Goal: Information Seeking & Learning: Learn about a topic

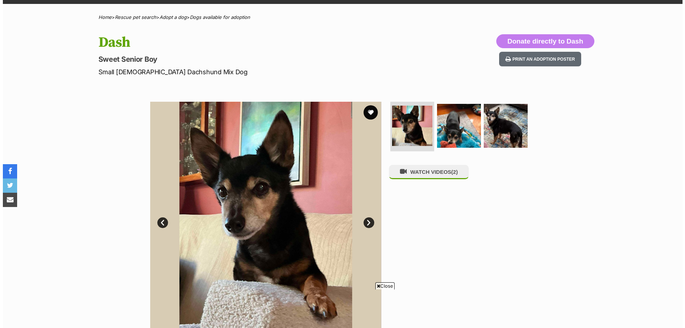
scroll to position [36, 0]
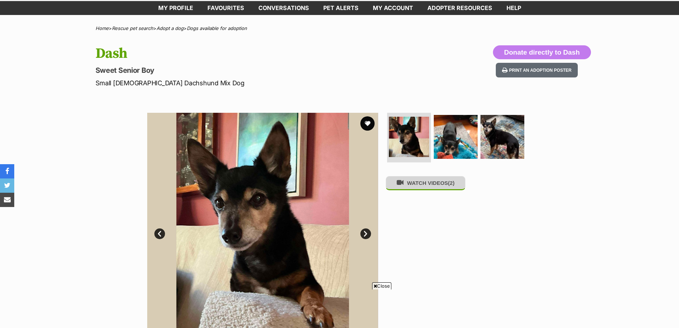
click at [434, 189] on button "WATCH VIDEOS (2)" at bounding box center [426, 183] width 80 height 14
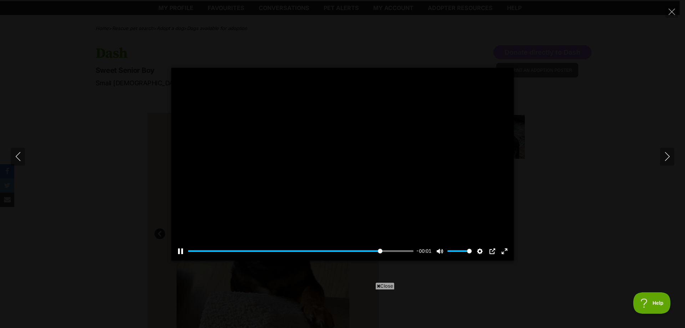
scroll to position [0, 0]
type input "100"
click at [672, 12] on icon "Close" at bounding box center [671, 12] width 6 height 6
